Goal: Find specific page/section: Find specific page/section

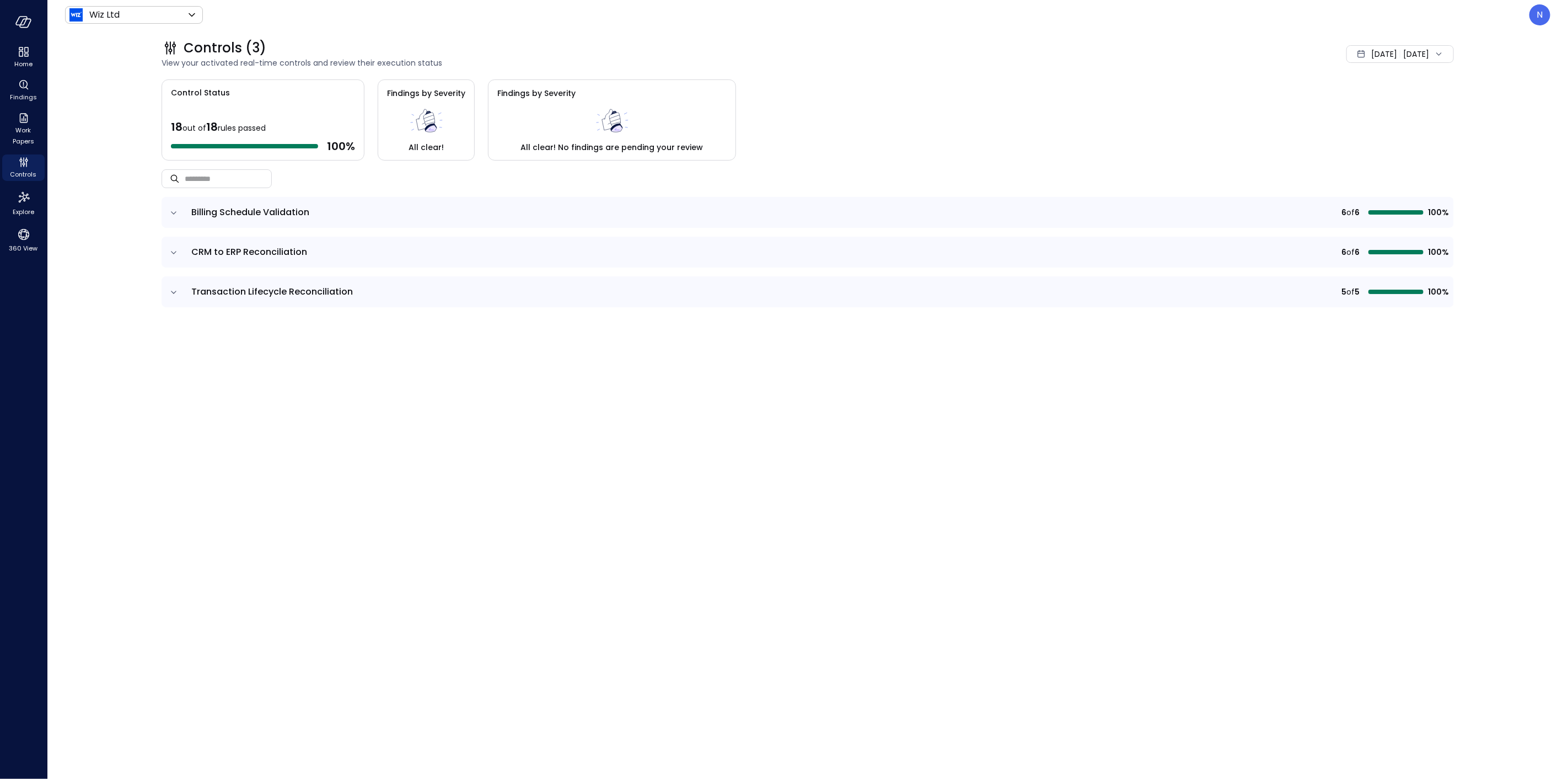
click at [178, 210] on icon "expand row" at bounding box center [173, 213] width 11 height 11
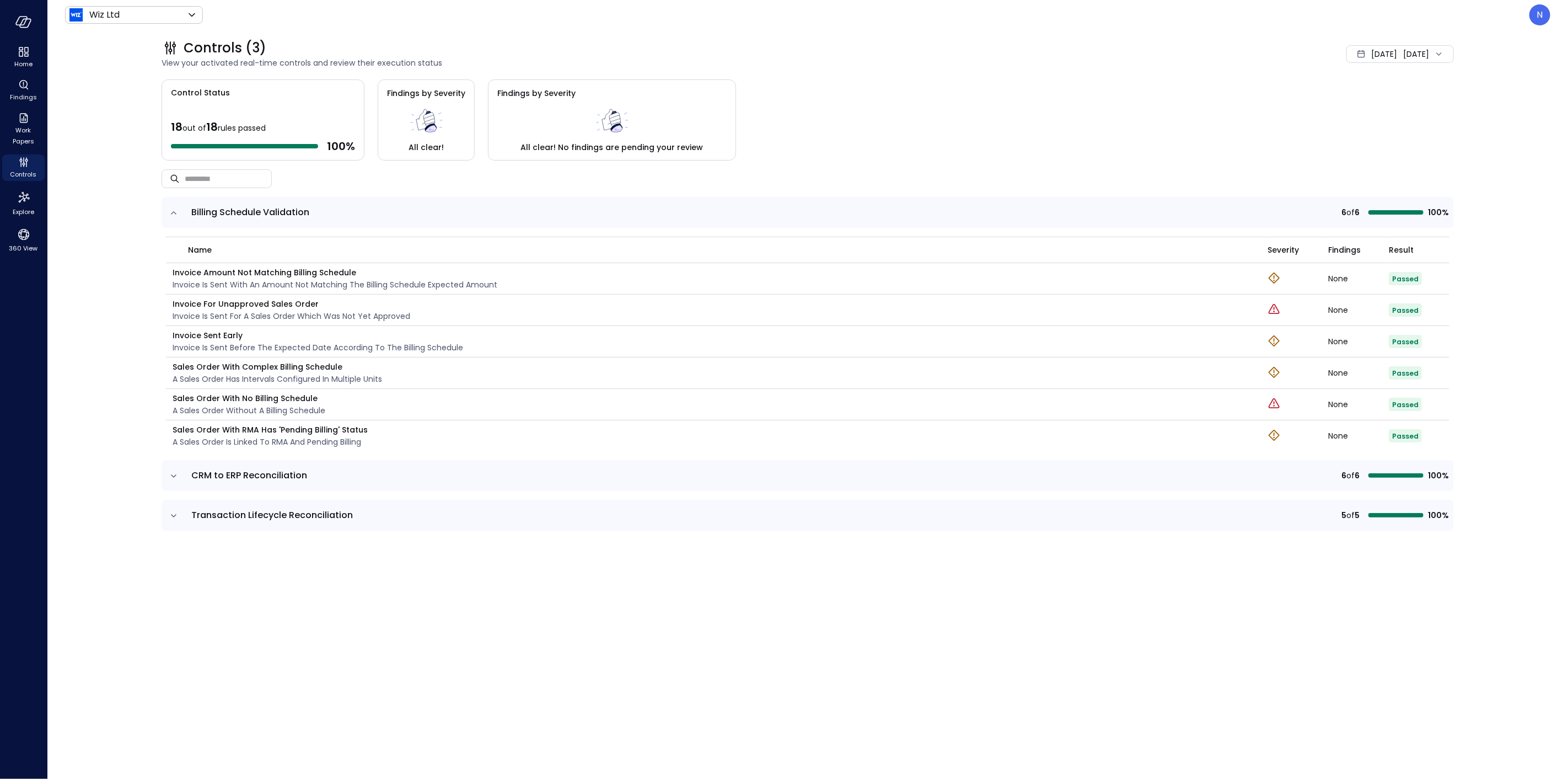
click at [178, 210] on icon "expand row" at bounding box center [173, 213] width 11 height 11
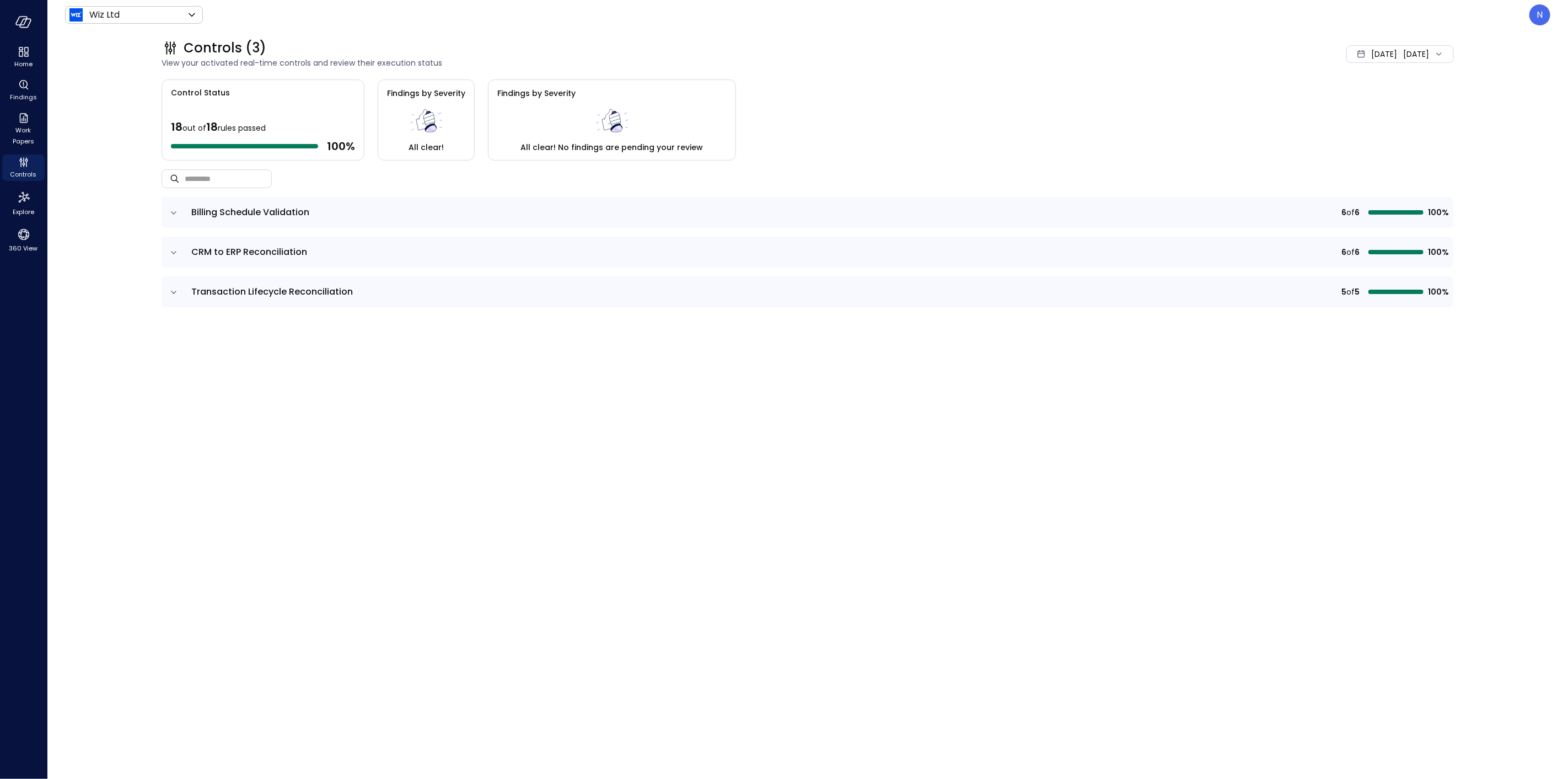
click at [168, 255] on icon "expand row" at bounding box center [173, 253] width 11 height 11
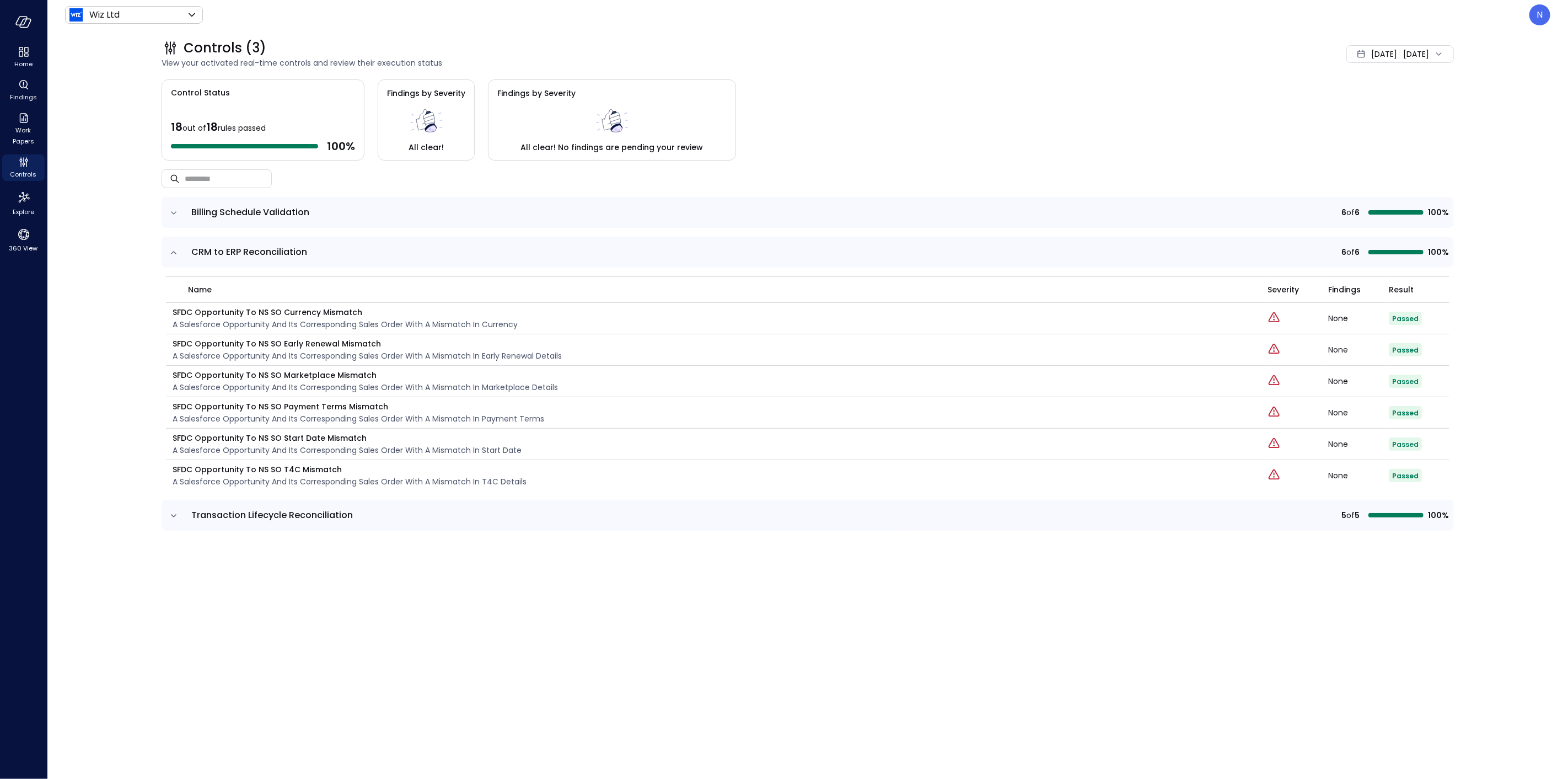
click at [171, 252] on icon "expand row" at bounding box center [173, 253] width 11 height 11
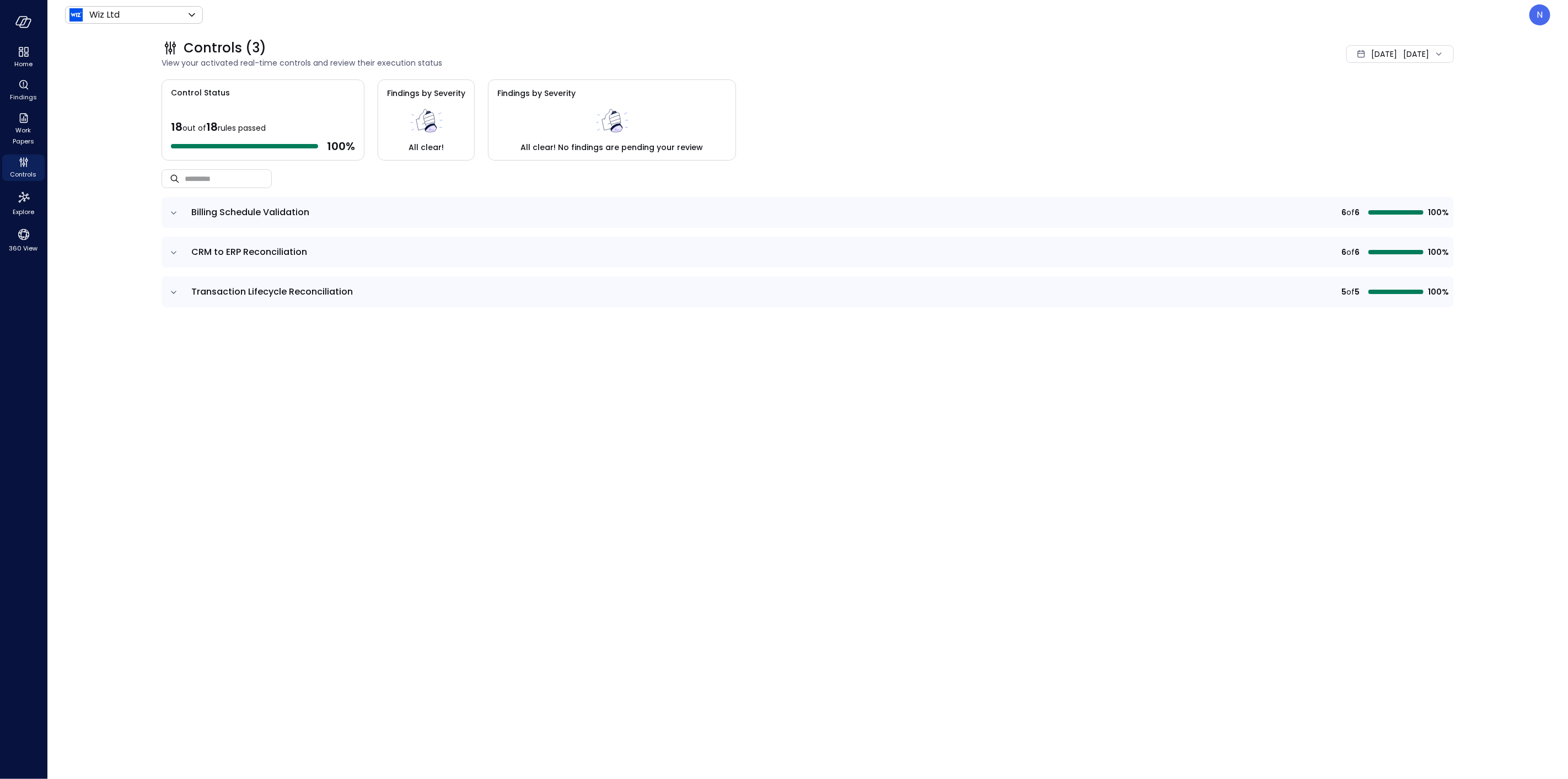
click at [178, 292] on icon "expand row" at bounding box center [173, 292] width 11 height 11
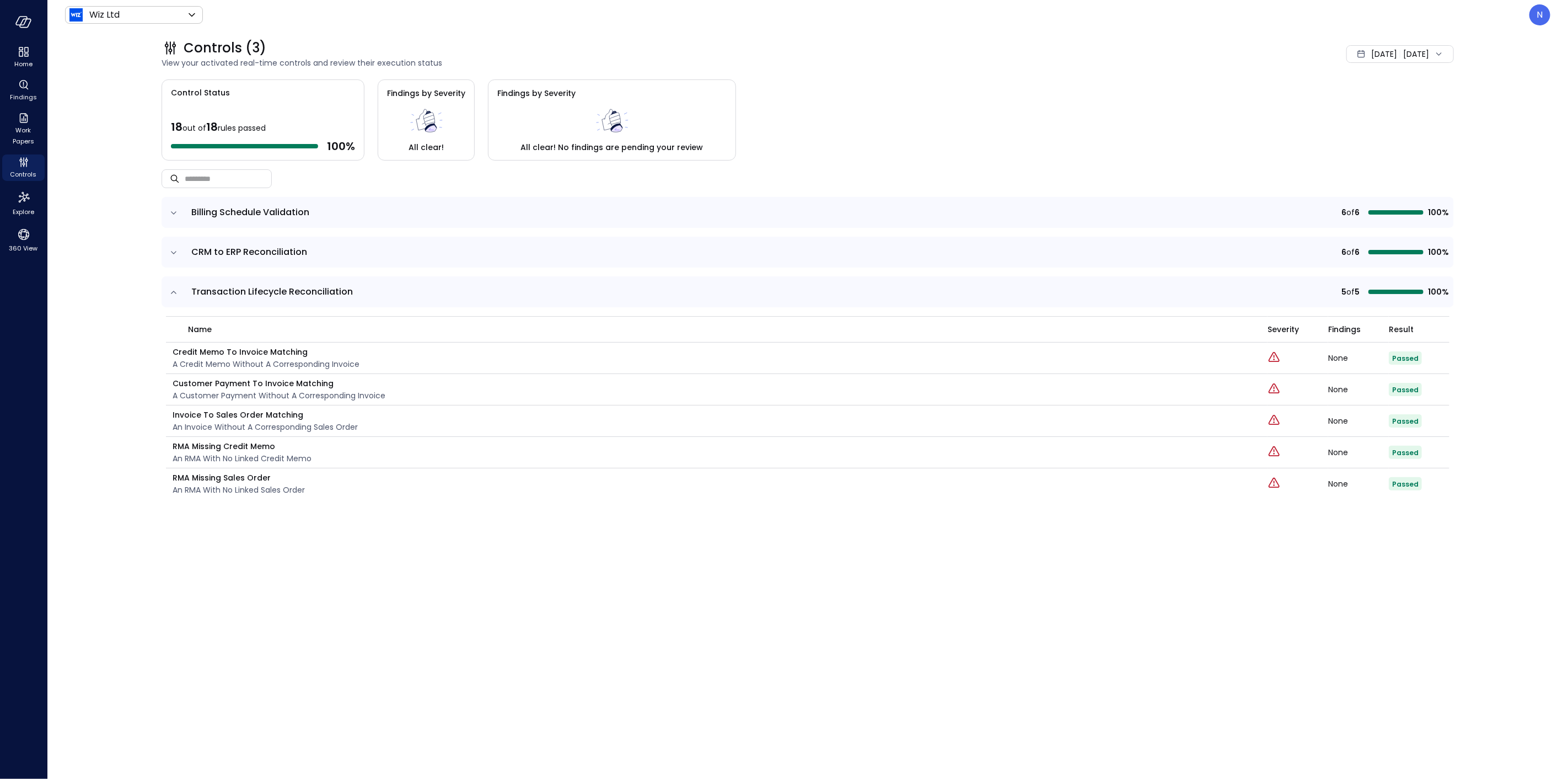
click at [178, 292] on icon "expand row" at bounding box center [173, 292] width 11 height 11
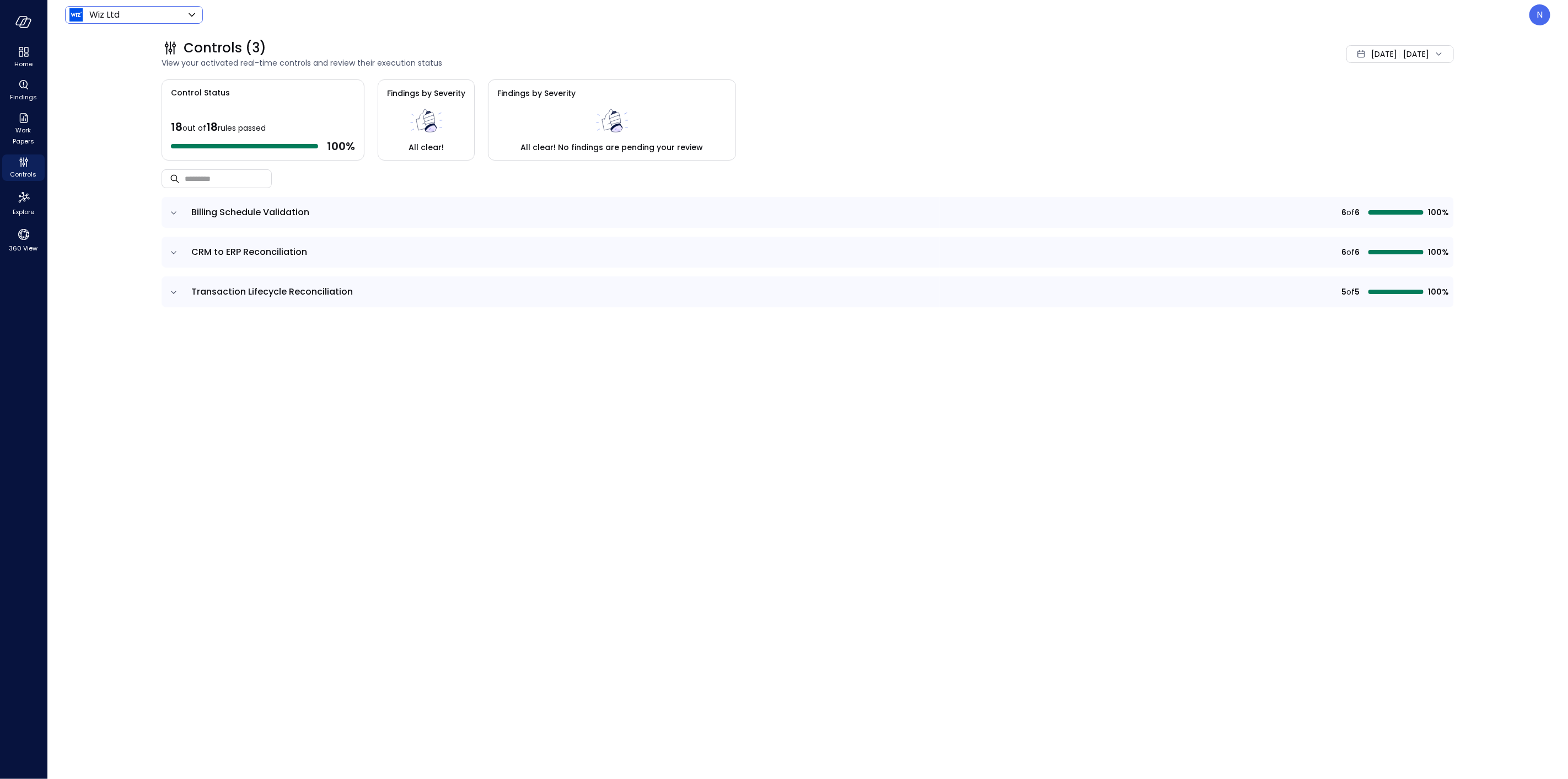
click at [142, 18] on body "Home Findings Work Papers Controls Explore 360 View Wiz Ltd ****** ​ N Controls…" at bounding box center [784, 389] width 1568 height 779
click at [108, 76] on span "Wiz US" at bounding box center [133, 83] width 109 height 13
type input "******"
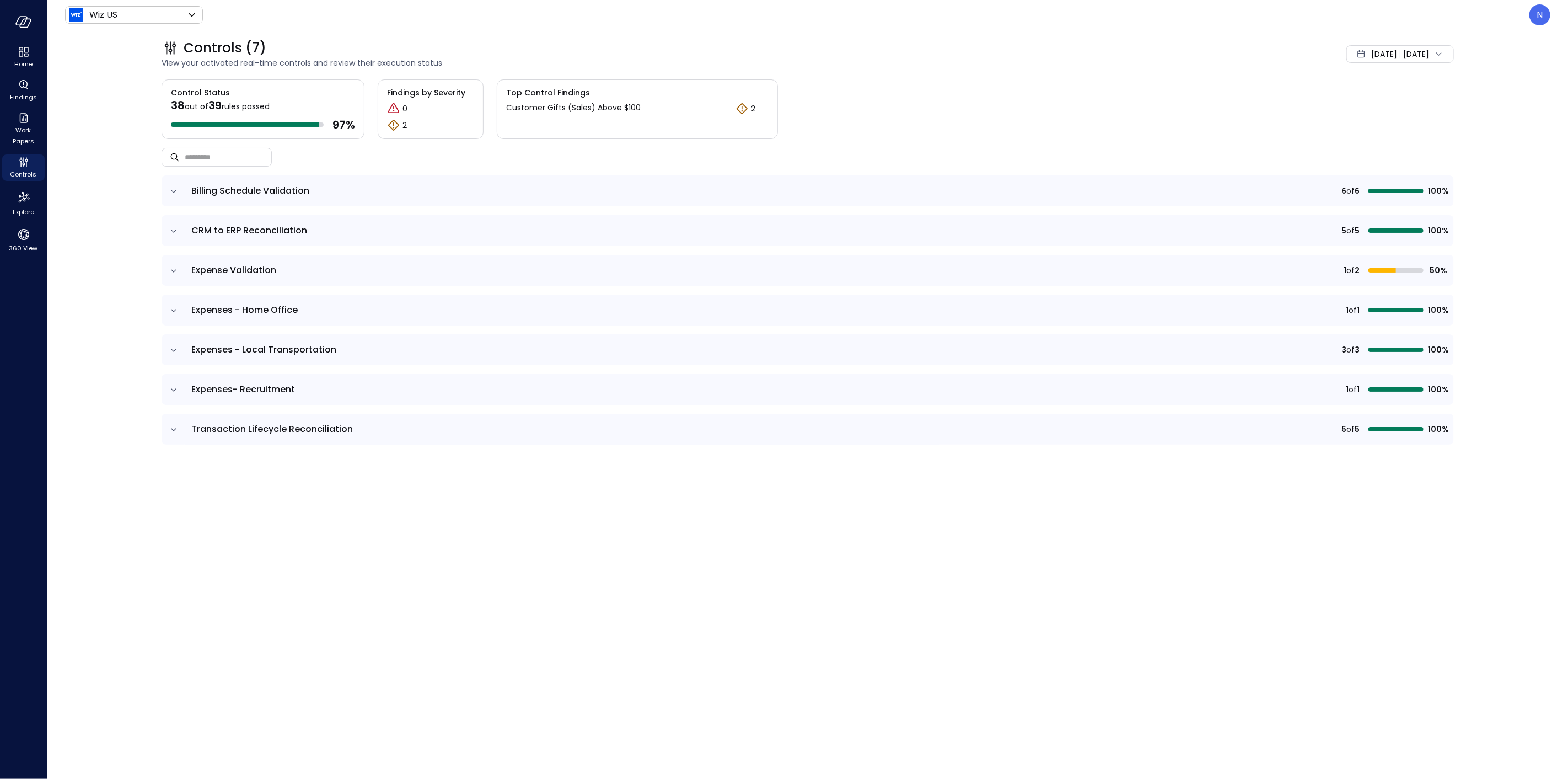
click at [530, 36] on div "Controls (7) View your activated real-time controls and review their execution …" at bounding box center [801, 54] width 1306 height 49
click at [177, 267] on icon "expand row" at bounding box center [173, 271] width 11 height 11
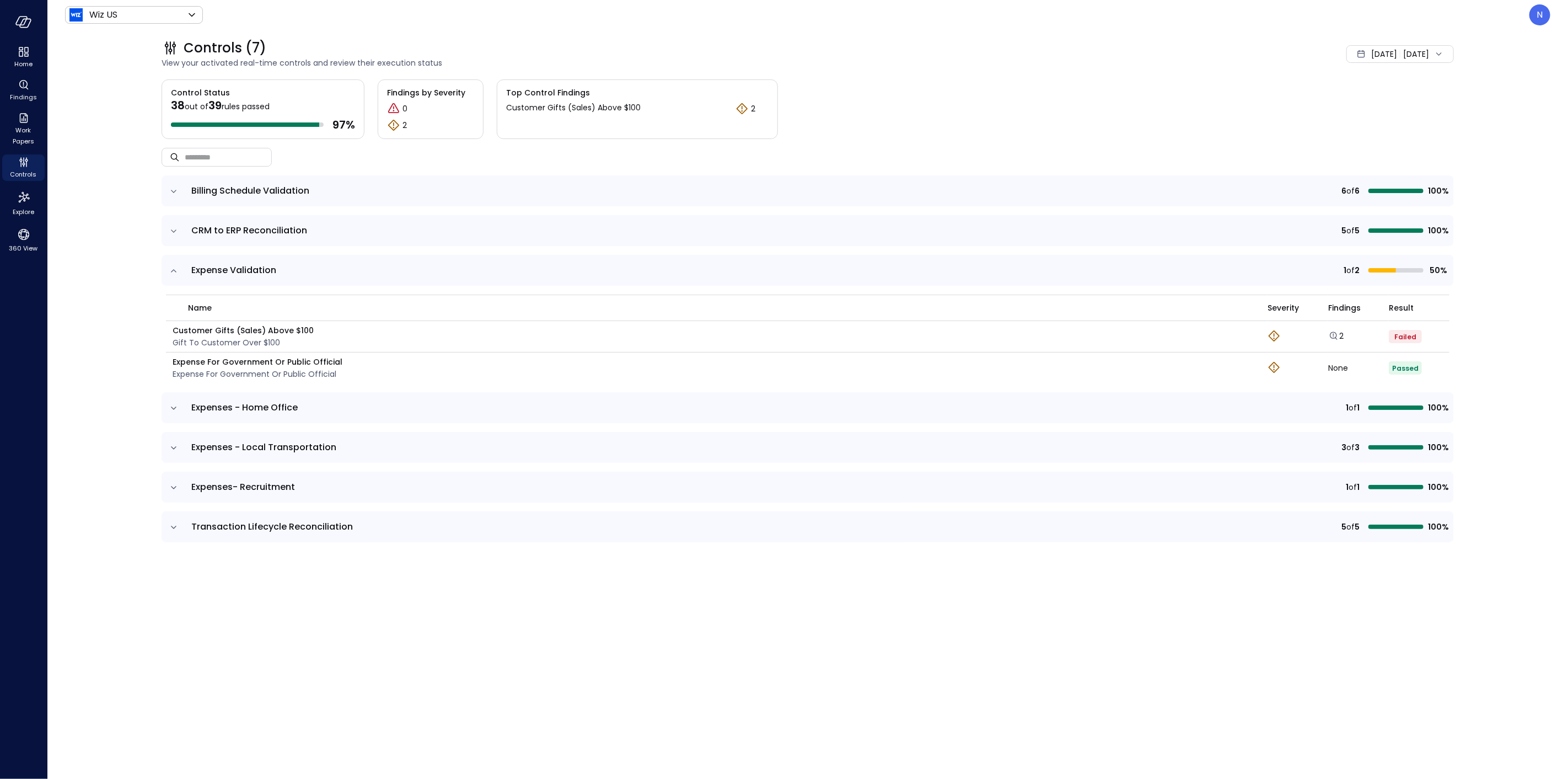
click at [352, 406] on span "Expenses - Home Office" at bounding box center [543, 407] width 704 height 13
click at [178, 406] on icon "expand row" at bounding box center [173, 408] width 11 height 11
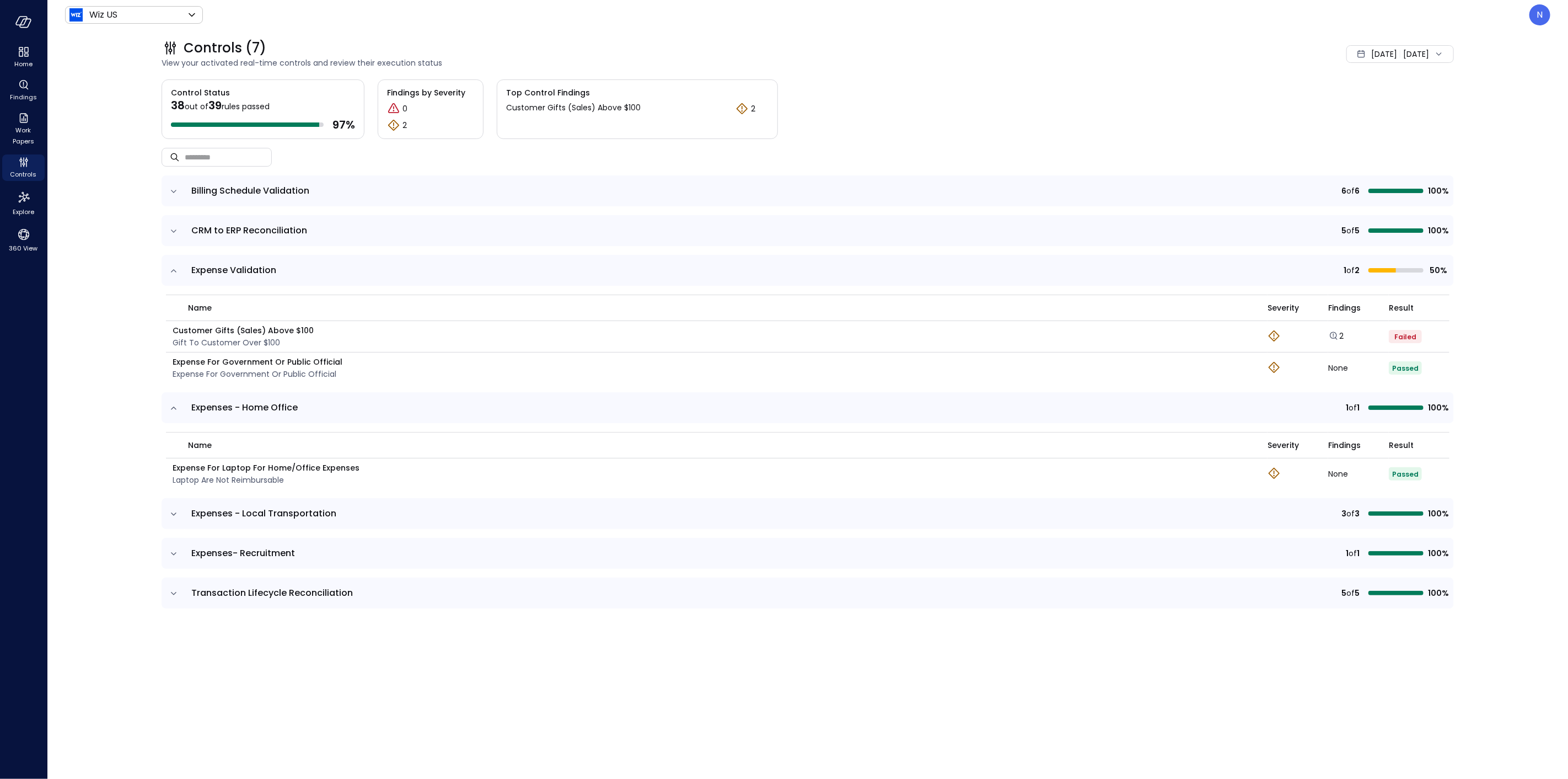
click at [1045, 54] on div "Controls (7) View your activated real-time controls and review their execution …" at bounding box center [638, 54] width 979 height 30
click at [447, 6] on div "Wiz US ****** ​ N" at bounding box center [808, 15] width 1485 height 21
click at [559, 35] on div "Controls (7) View your activated real-time controls and review their execution …" at bounding box center [801, 54] width 1306 height 49
